Goal: Transaction & Acquisition: Purchase product/service

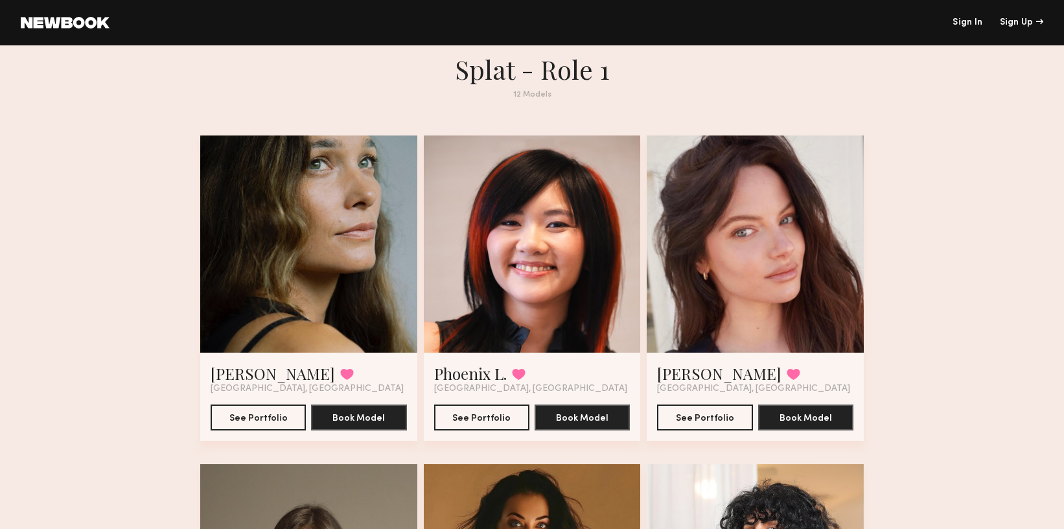
scroll to position [13, 0]
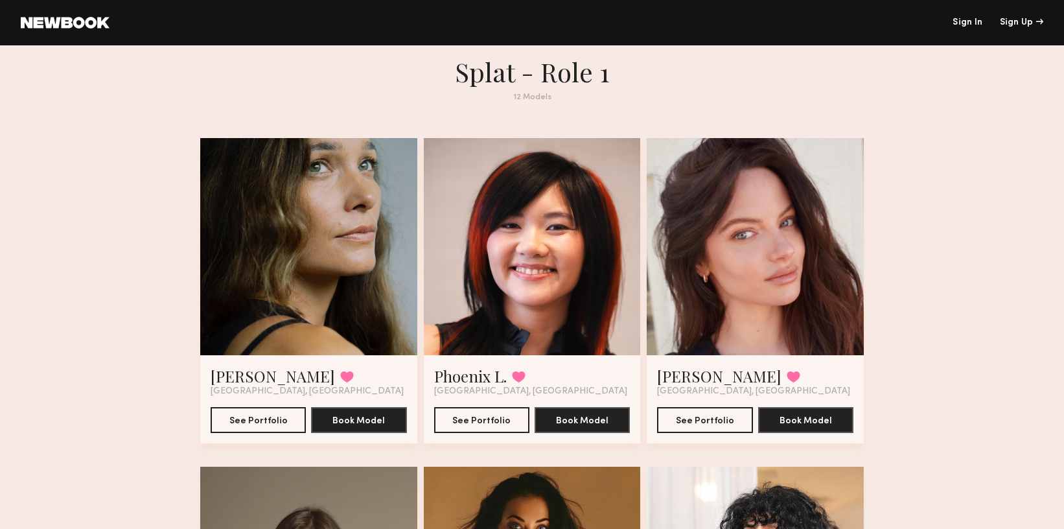
click at [323, 199] on div at bounding box center [308, 246] width 217 height 217
click at [259, 419] on button "See Portfolio" at bounding box center [258, 419] width 95 height 26
click at [486, 420] on button "See Portfolio" at bounding box center [481, 419] width 95 height 26
click at [713, 419] on button "See Portfolio" at bounding box center [704, 419] width 95 height 26
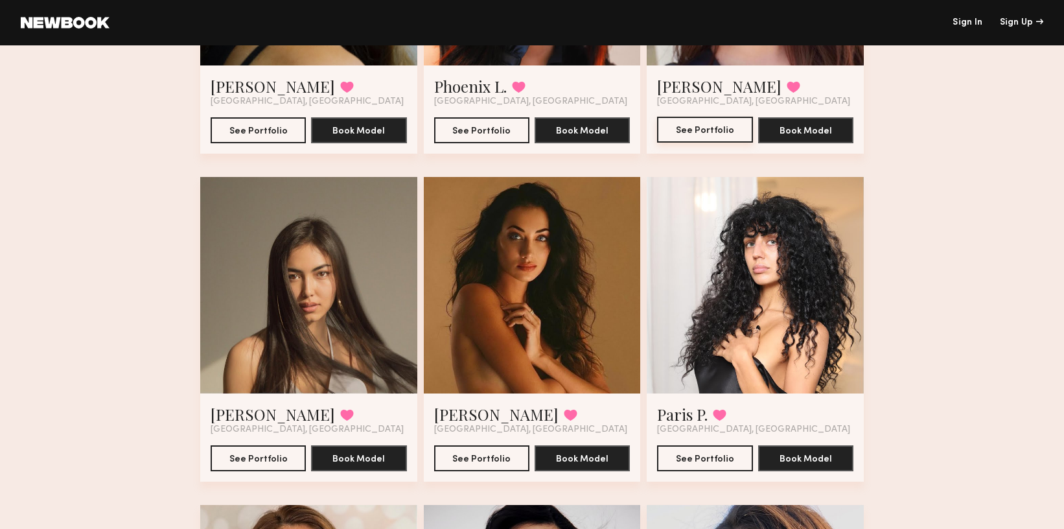
scroll to position [304, 0]
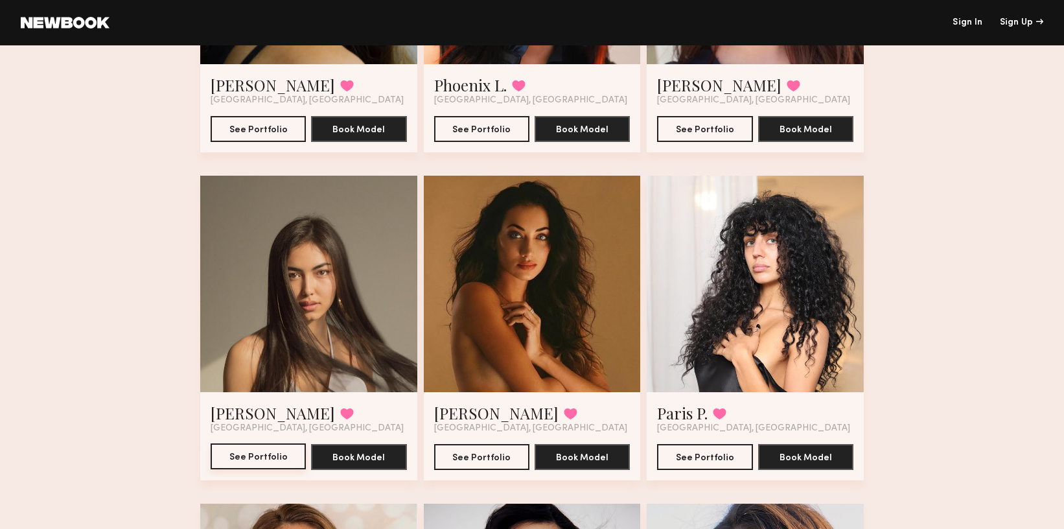
click at [276, 453] on button "See Portfolio" at bounding box center [258, 456] width 95 height 26
click at [487, 456] on button "See Portfolio" at bounding box center [481, 456] width 95 height 26
click at [686, 454] on button "See Portfolio" at bounding box center [704, 456] width 95 height 26
